Goal: Task Accomplishment & Management: Manage account settings

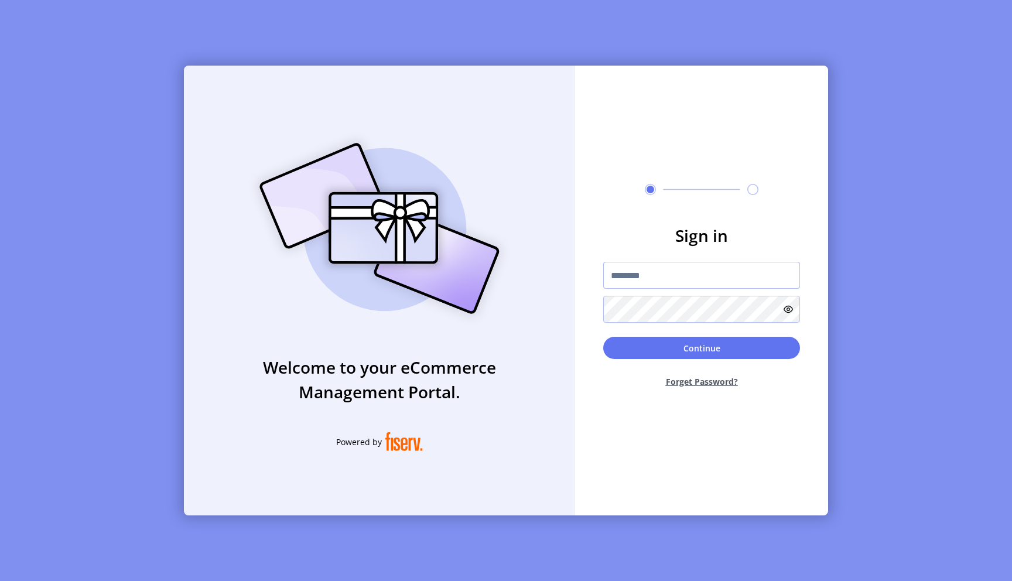
click at [666, 285] on input "text" at bounding box center [701, 275] width 197 height 27
click at [667, 19] on div "Welcome to your eCommerce Management Portal. Powered by Sign in Continue Forget…" at bounding box center [506, 290] width 1012 height 581
click at [641, 284] on input "text" at bounding box center [701, 275] width 197 height 27
type input "**********"
click at [715, 352] on button "Continue" at bounding box center [701, 348] width 197 height 22
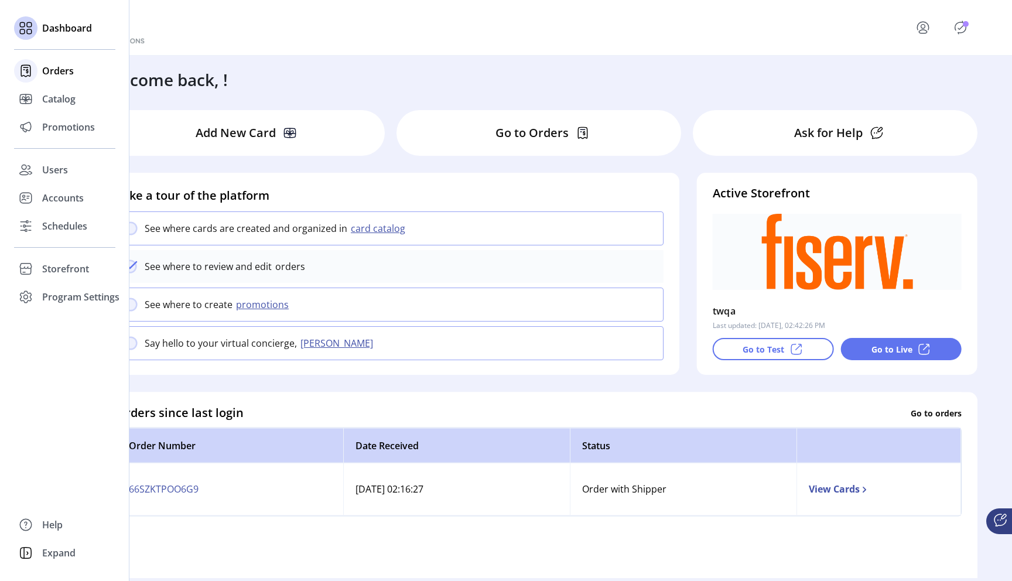
click at [52, 70] on span "Orders" at bounding box center [58, 71] width 32 height 14
